Goal: Book appointment/travel/reservation

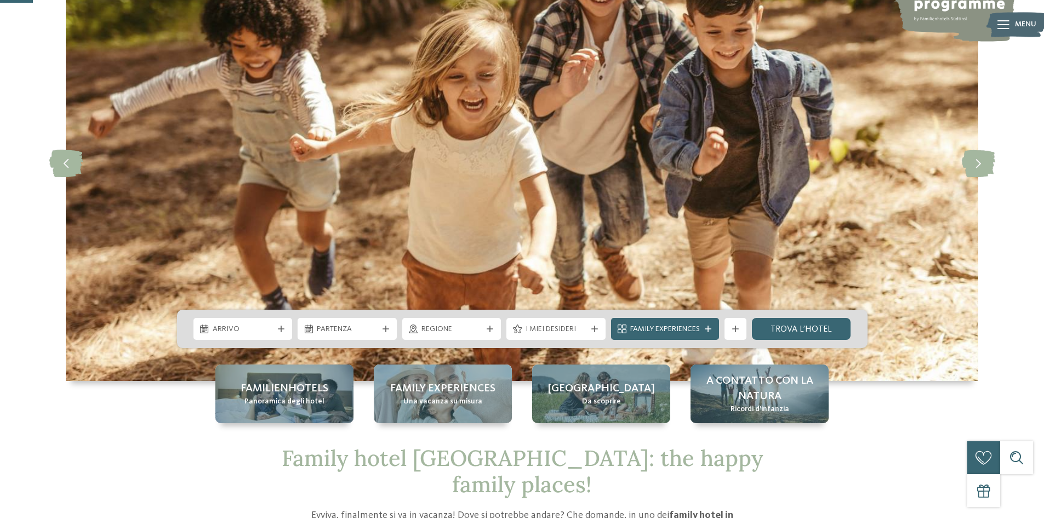
scroll to position [164, 0]
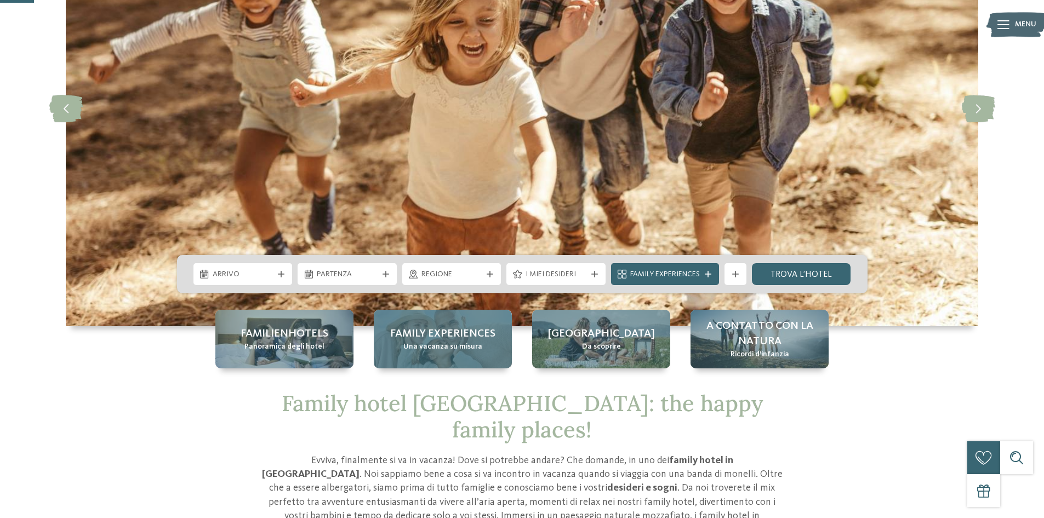
click at [410, 362] on div "Family experiences Una vacanza su misura" at bounding box center [443, 339] width 138 height 59
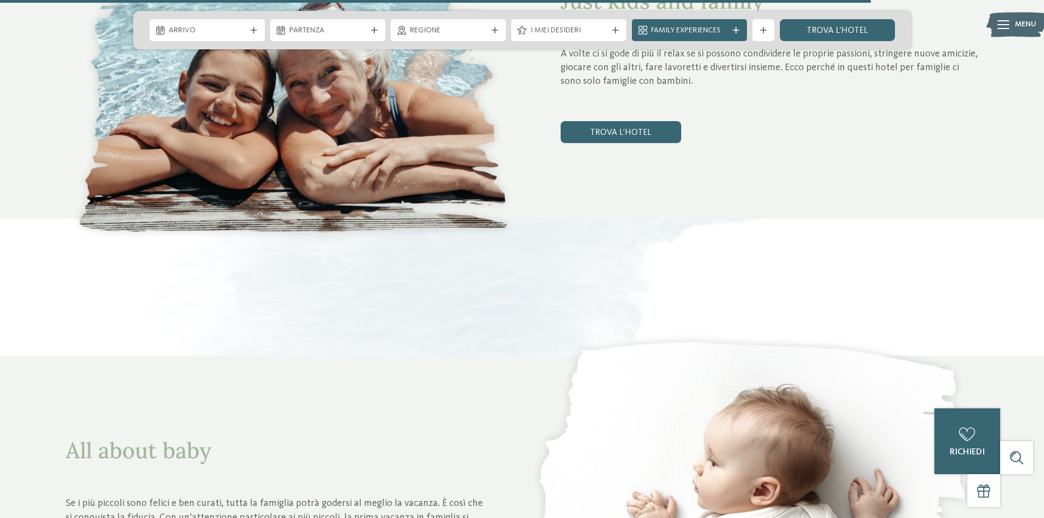
scroll to position [4327, 0]
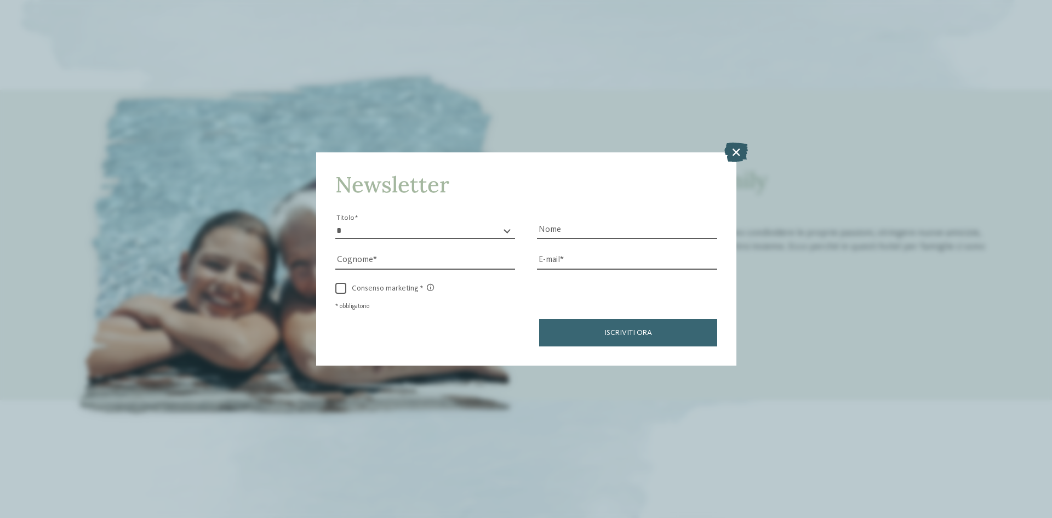
click at [740, 154] on icon at bounding box center [736, 151] width 24 height 19
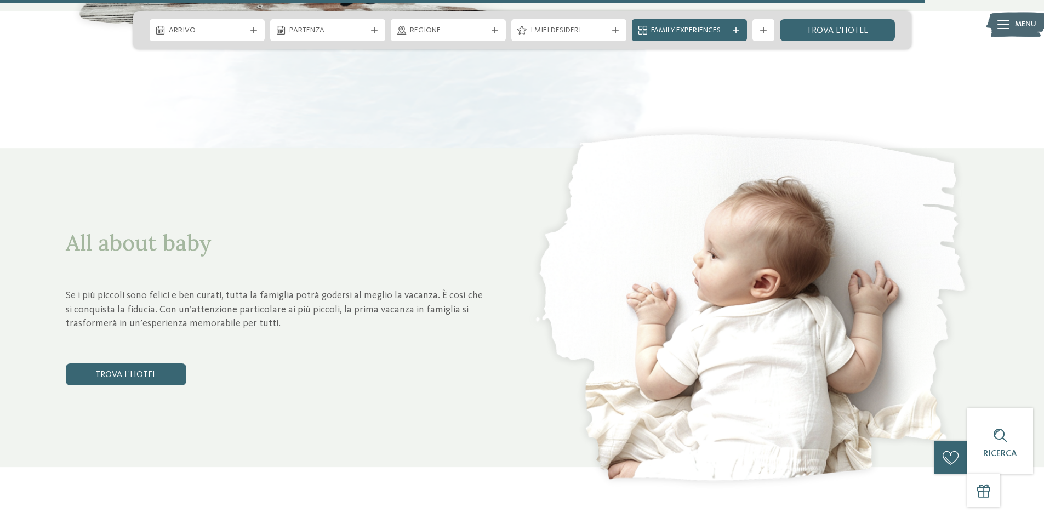
scroll to position [4711, 0]
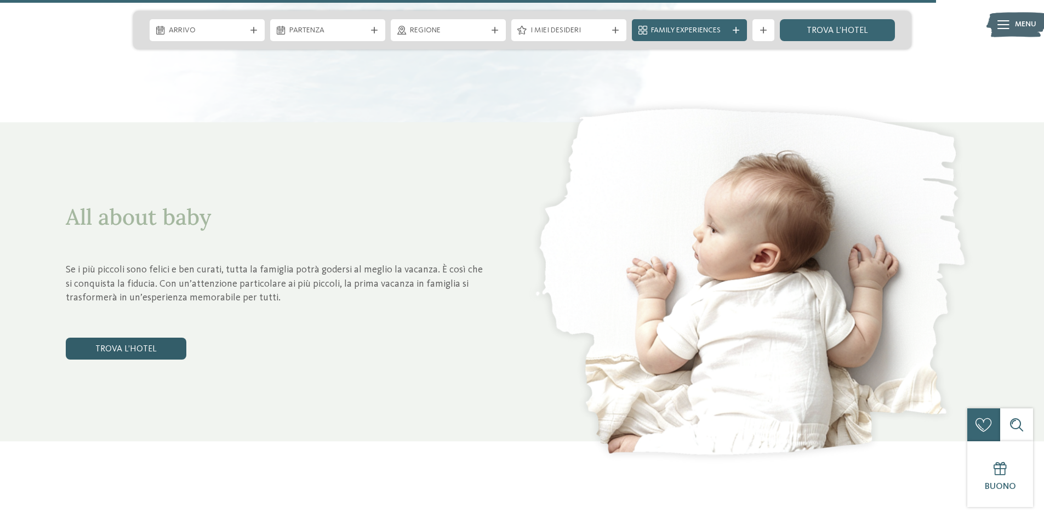
click at [131, 348] on link "trova l’hotel" at bounding box center [126, 348] width 121 height 22
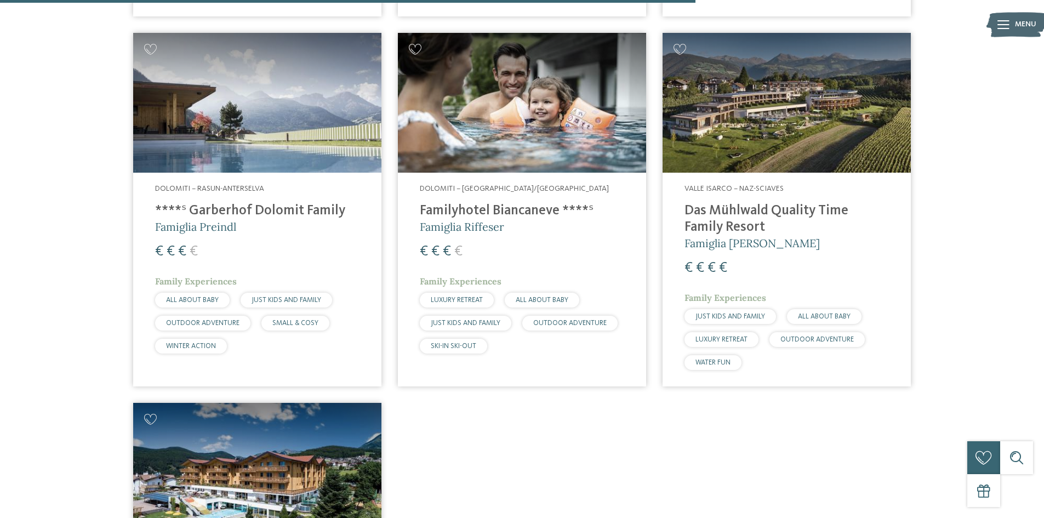
scroll to position [1139, 0]
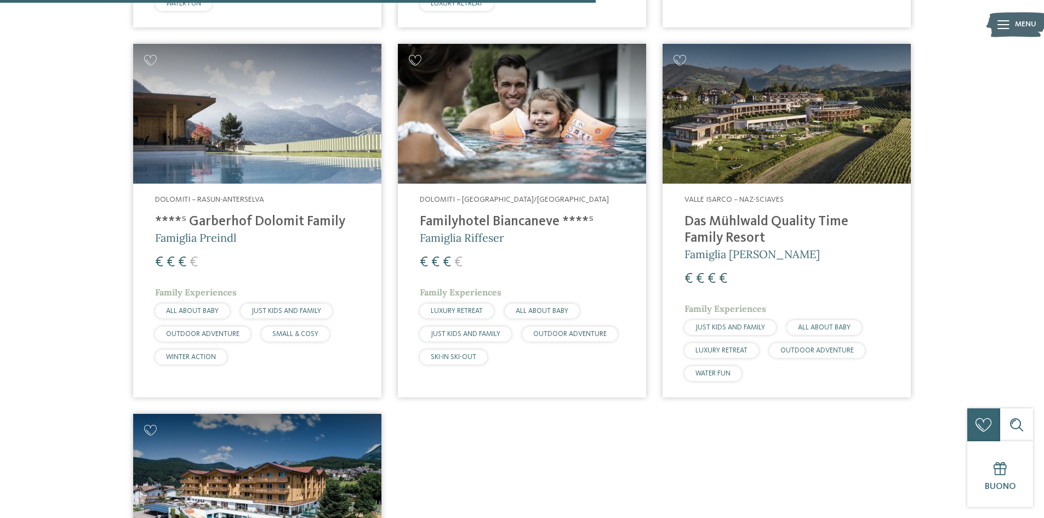
click at [495, 149] on img at bounding box center [522, 114] width 248 height 140
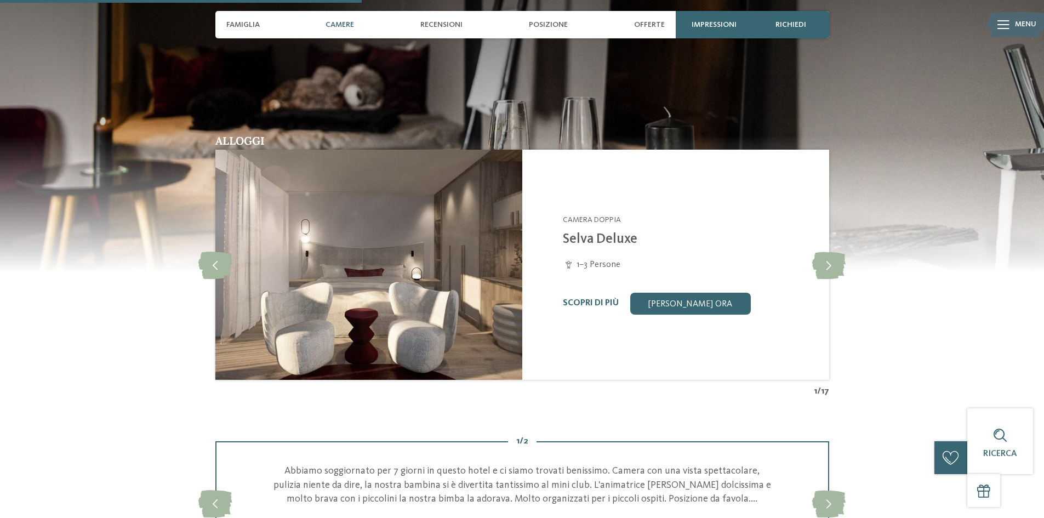
scroll to position [1041, 0]
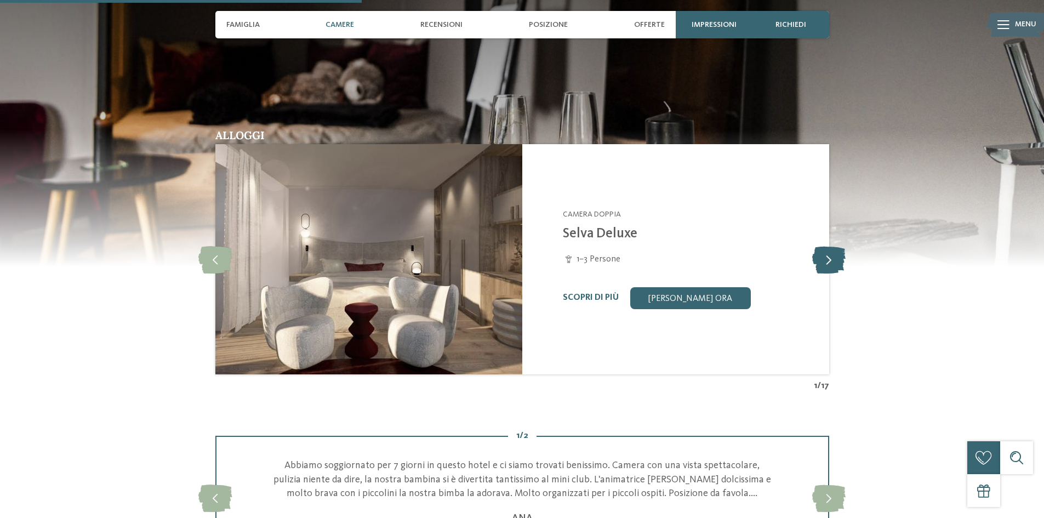
click at [835, 265] on icon at bounding box center [828, 258] width 33 height 27
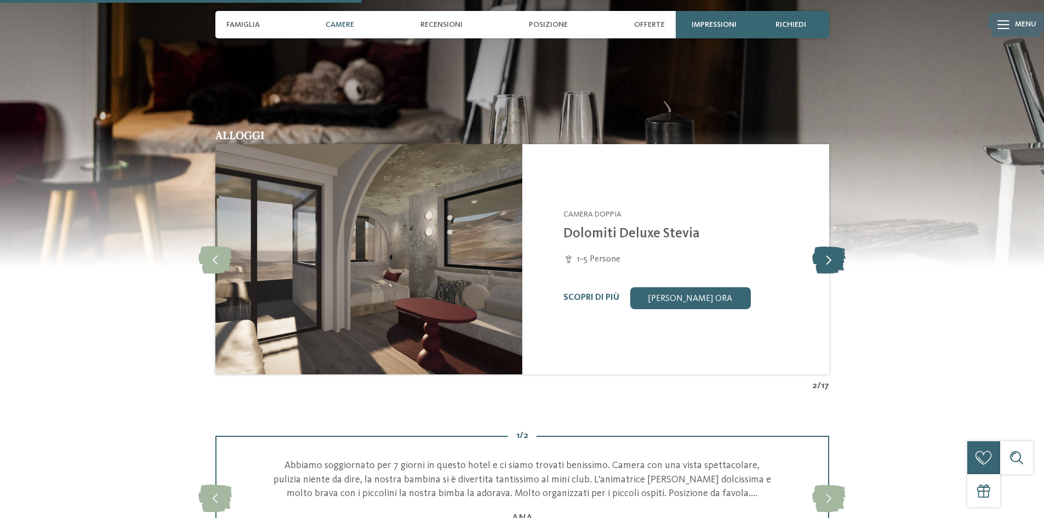
click at [835, 265] on icon at bounding box center [828, 258] width 33 height 27
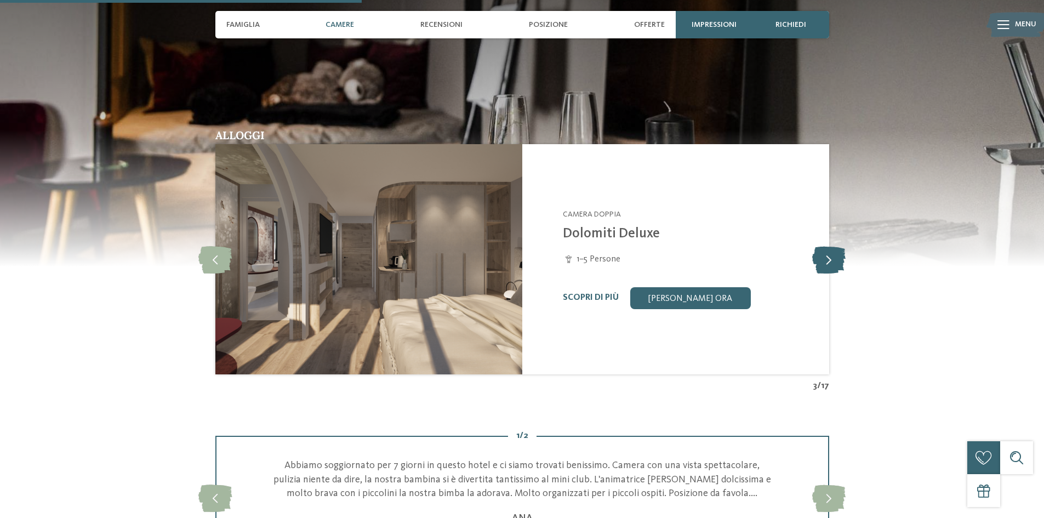
click at [835, 265] on icon at bounding box center [828, 258] width 33 height 27
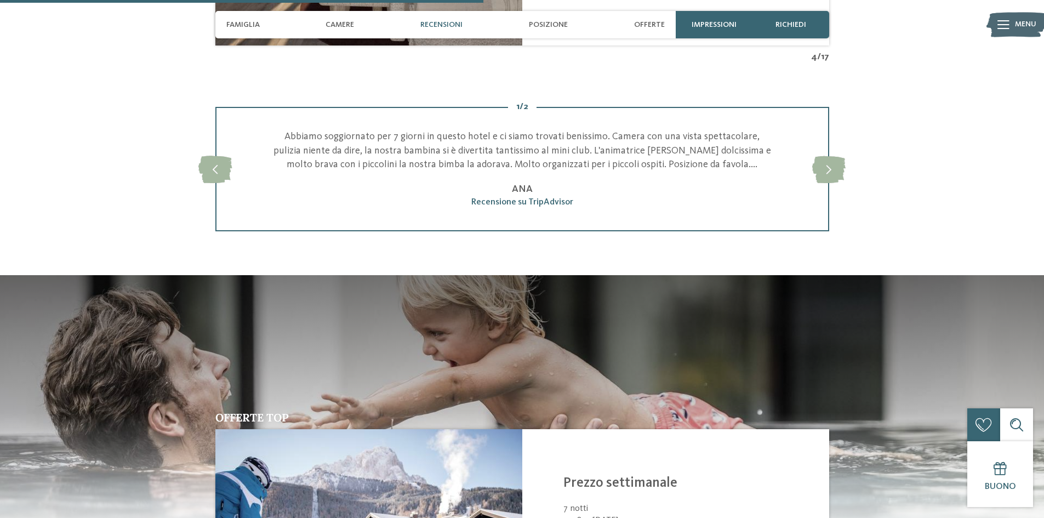
scroll to position [1698, 0]
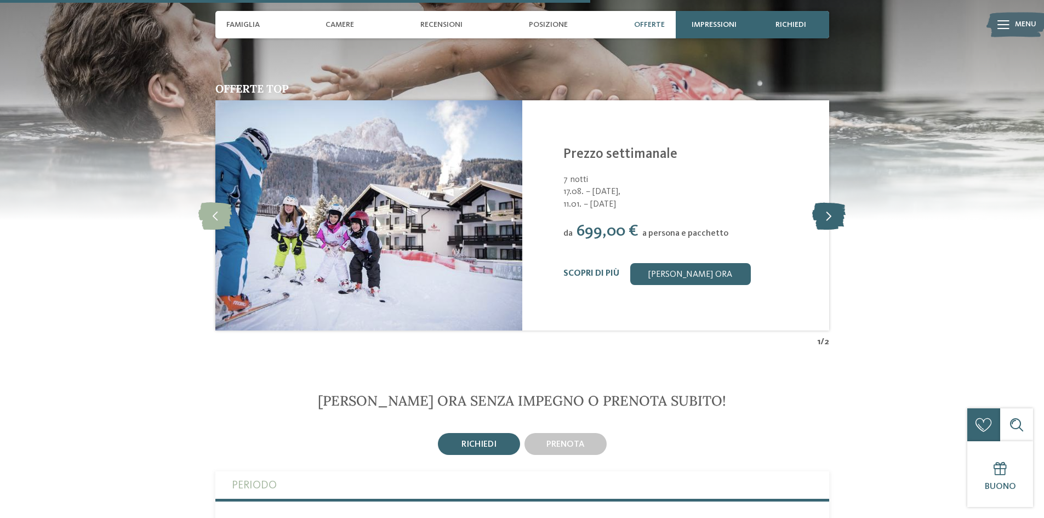
click at [823, 211] on icon at bounding box center [828, 215] width 33 height 27
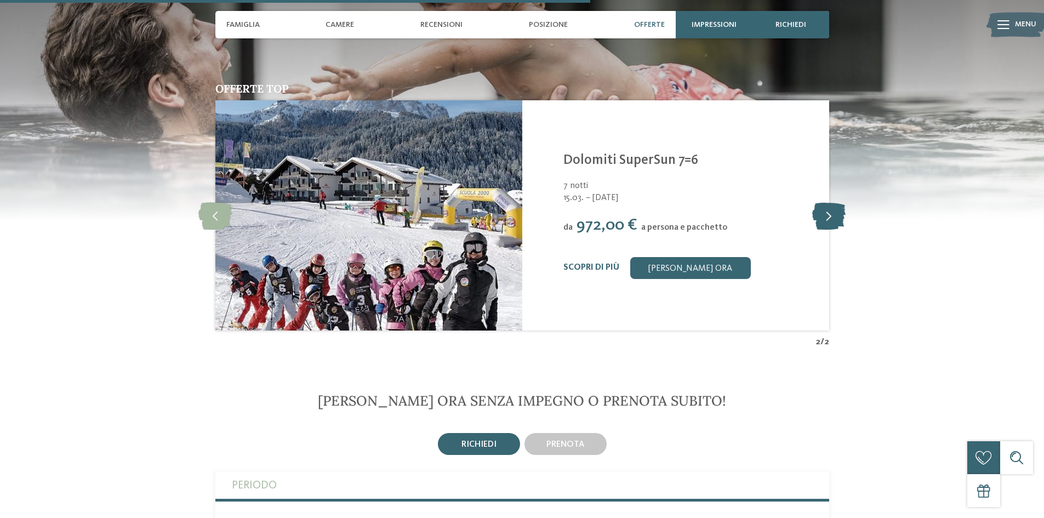
click at [823, 212] on icon at bounding box center [828, 215] width 33 height 27
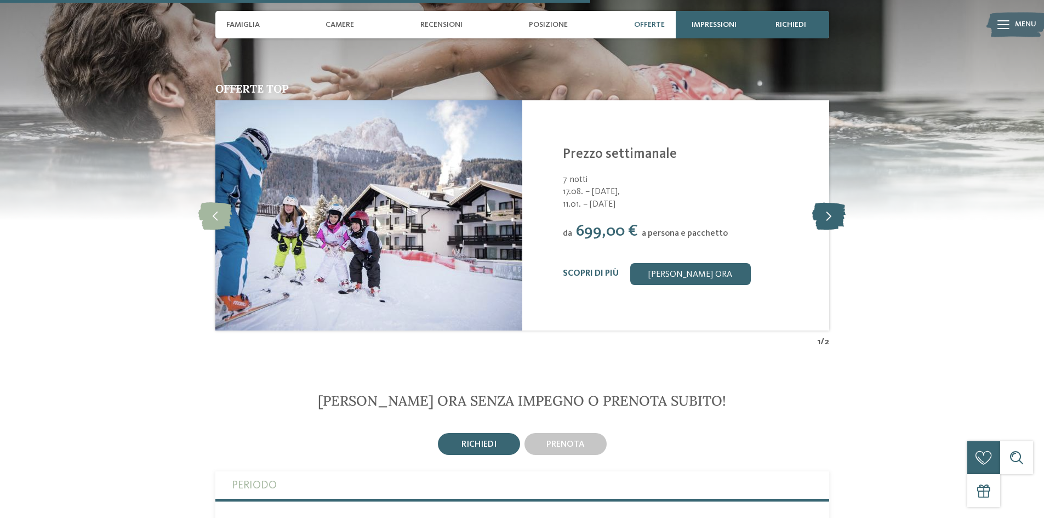
click at [823, 212] on icon at bounding box center [828, 215] width 33 height 27
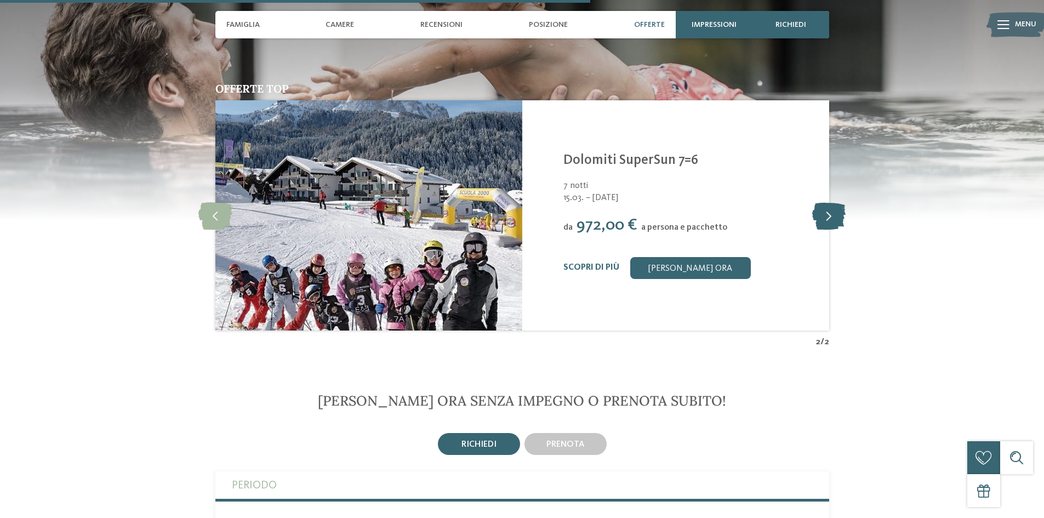
click at [823, 212] on icon at bounding box center [828, 215] width 33 height 27
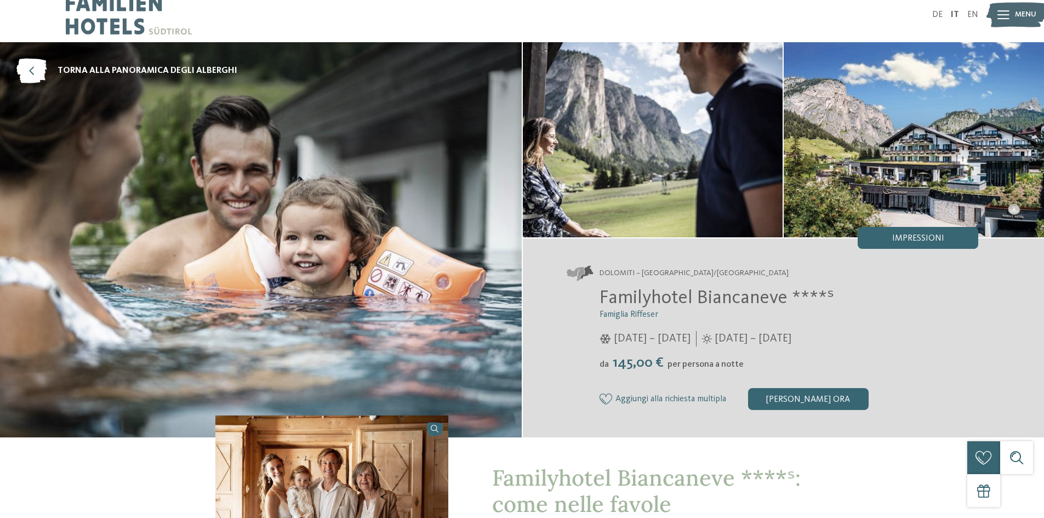
scroll to position [0, 0]
